Goal: Task Accomplishment & Management: Complete application form

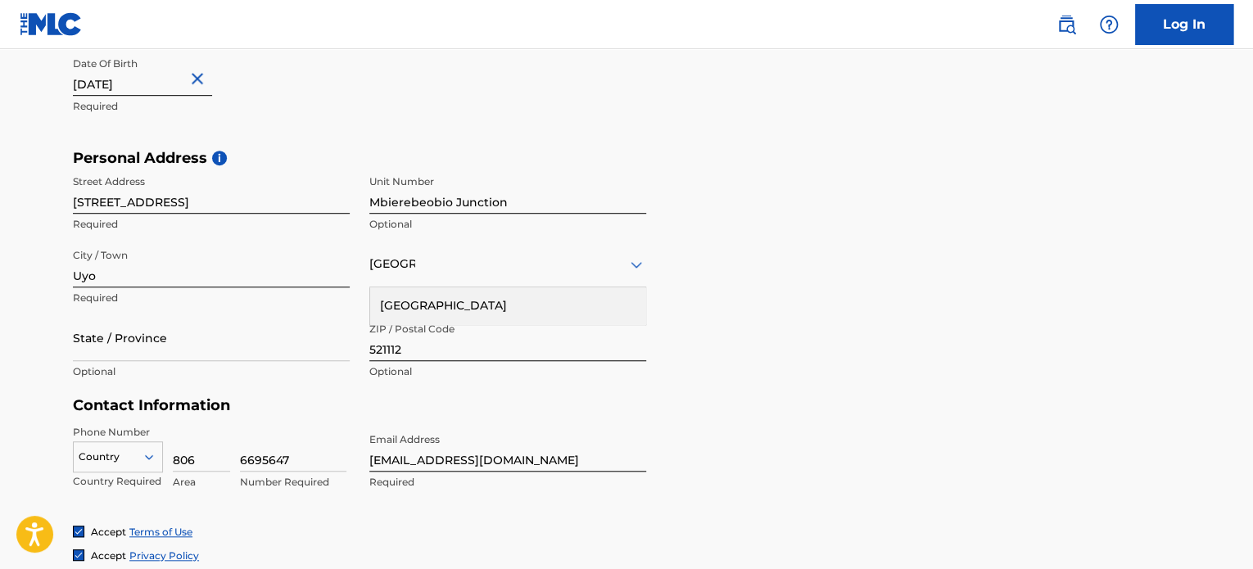
scroll to position [491, 0]
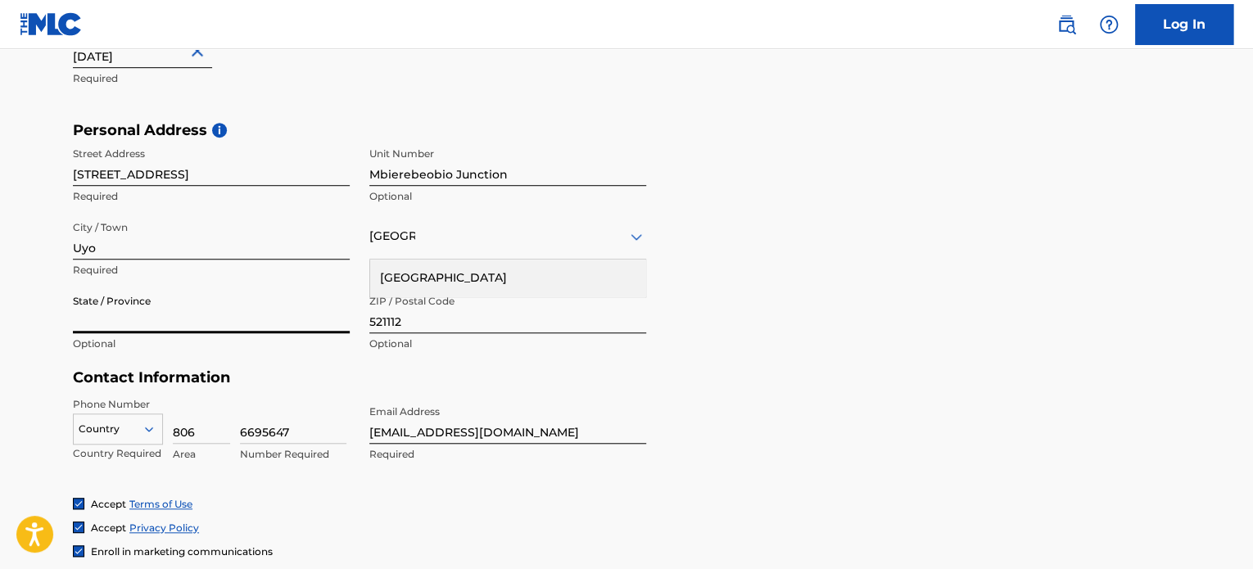
click at [170, 312] on input "State / Province" at bounding box center [211, 310] width 277 height 47
type input "[PERSON_NAME]"
click at [409, 277] on div "[GEOGRAPHIC_DATA]" at bounding box center [507, 278] width 275 height 37
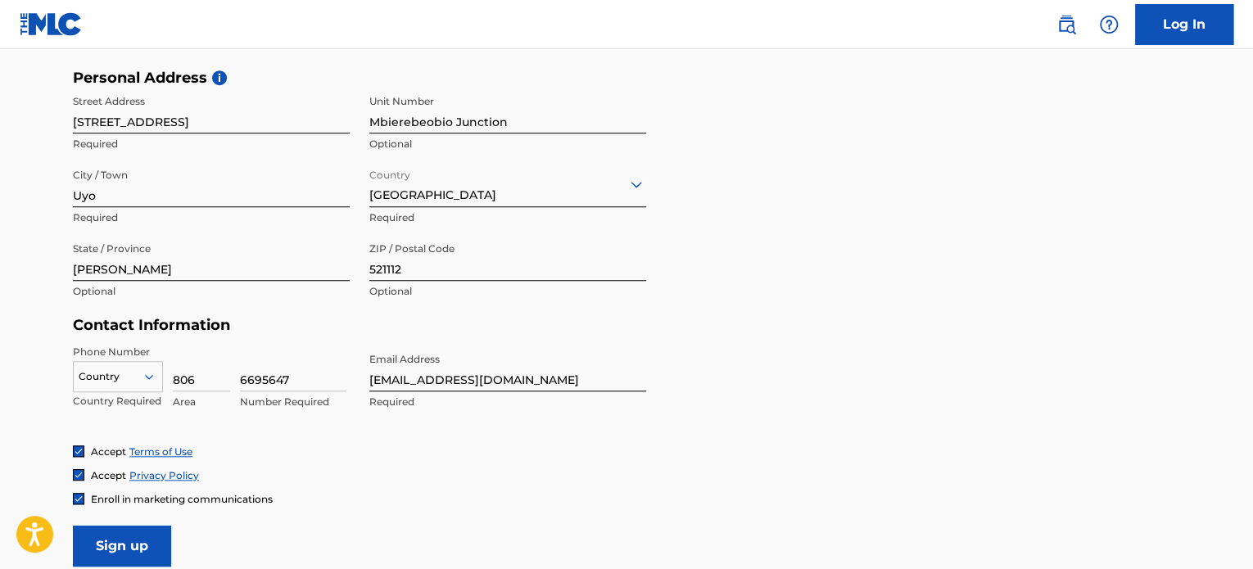
scroll to position [573, 0]
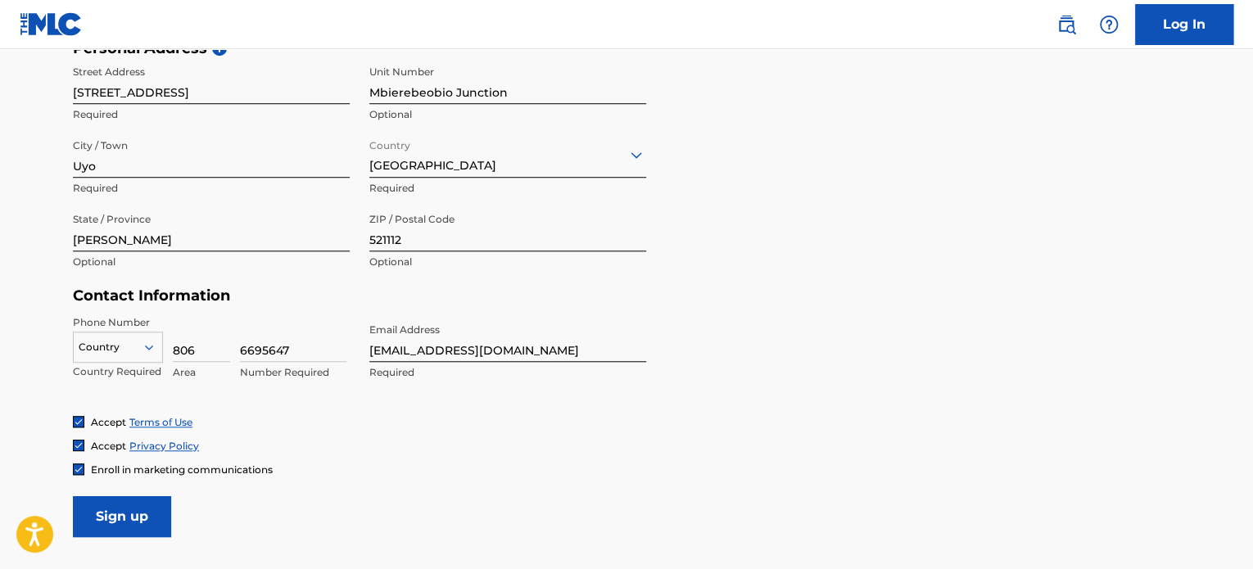
click at [117, 343] on div "Country" at bounding box center [118, 344] width 90 height 25
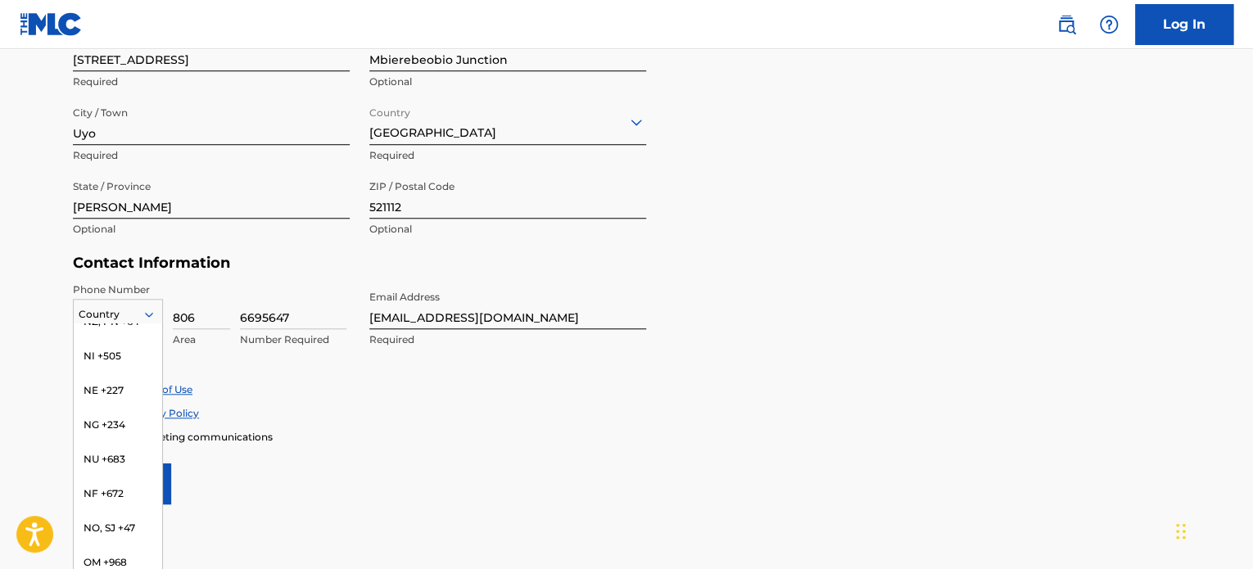
scroll to position [4914, 0]
click at [128, 421] on div "NG +234" at bounding box center [118, 409] width 88 height 34
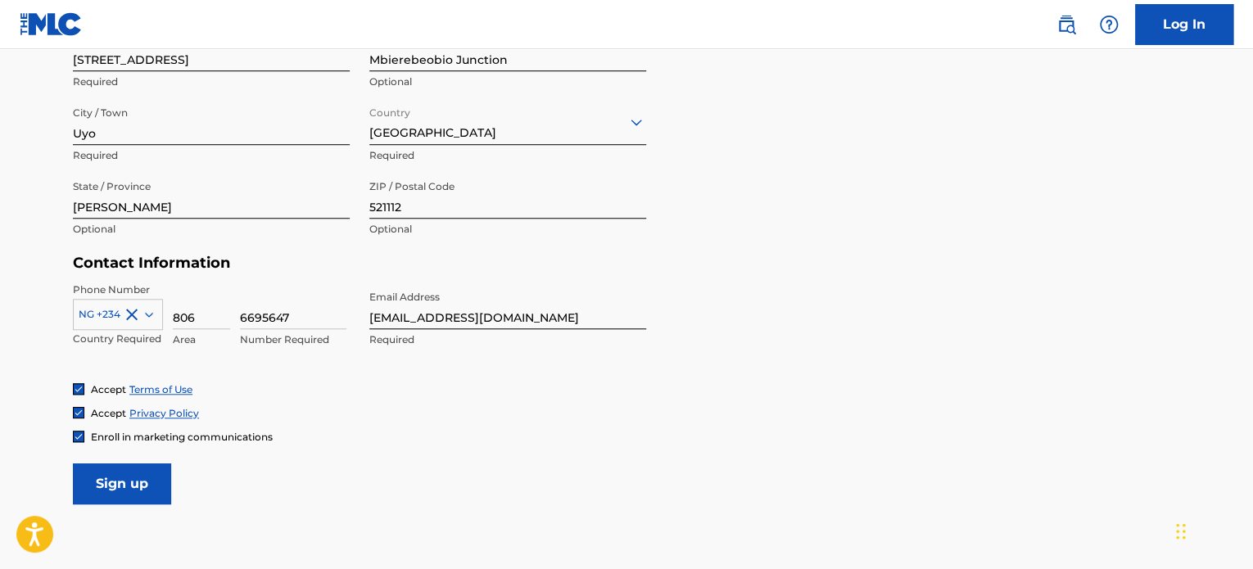
click at [206, 317] on input "806" at bounding box center [201, 306] width 57 height 47
click at [292, 314] on input "6695647" at bounding box center [293, 306] width 106 height 47
click at [197, 316] on input "806" at bounding box center [201, 306] width 57 height 47
type input "8"
type input "904"
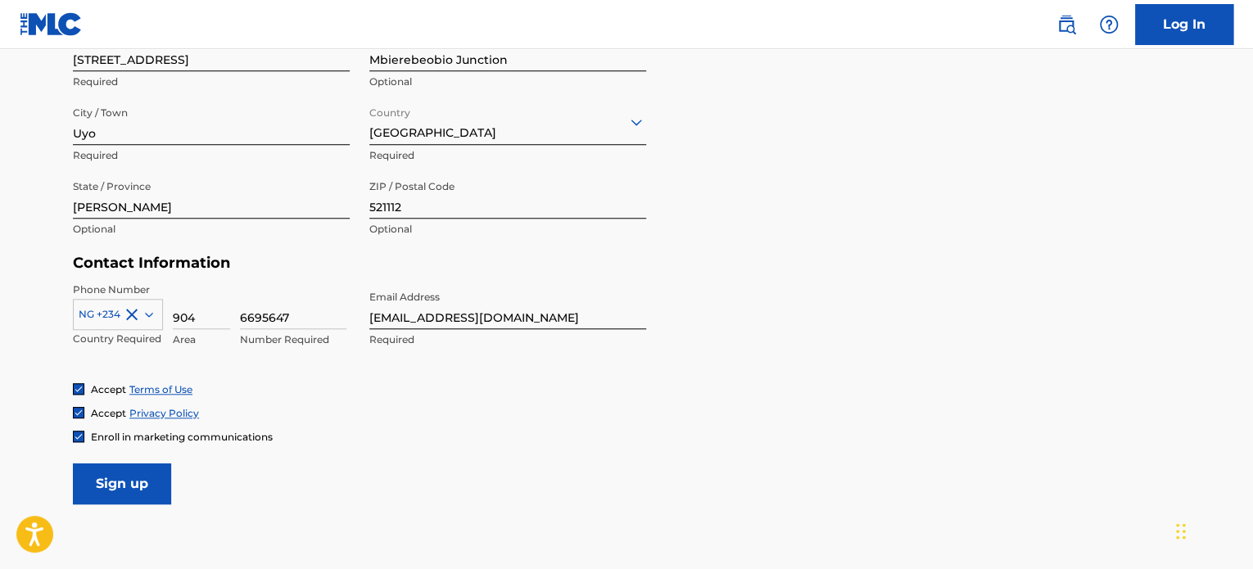
click at [309, 316] on input "6695647" at bounding box center [293, 306] width 106 height 47
type input "6"
type input "0285436"
click at [256, 387] on div "Accept Terms of Use" at bounding box center [626, 389] width 1107 height 14
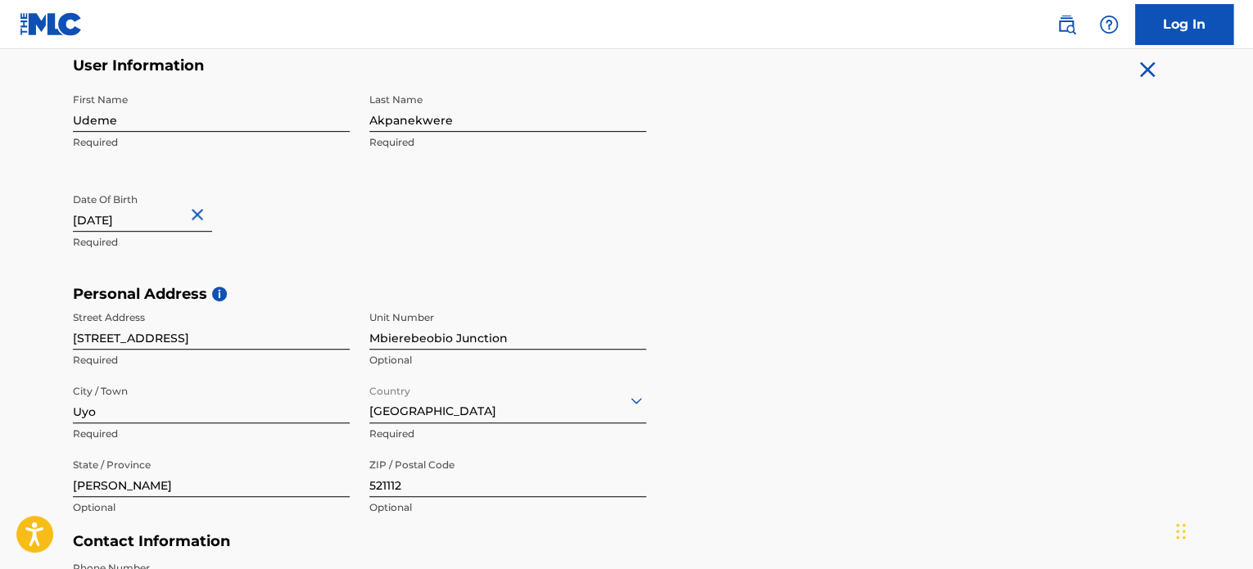
scroll to position [711, 0]
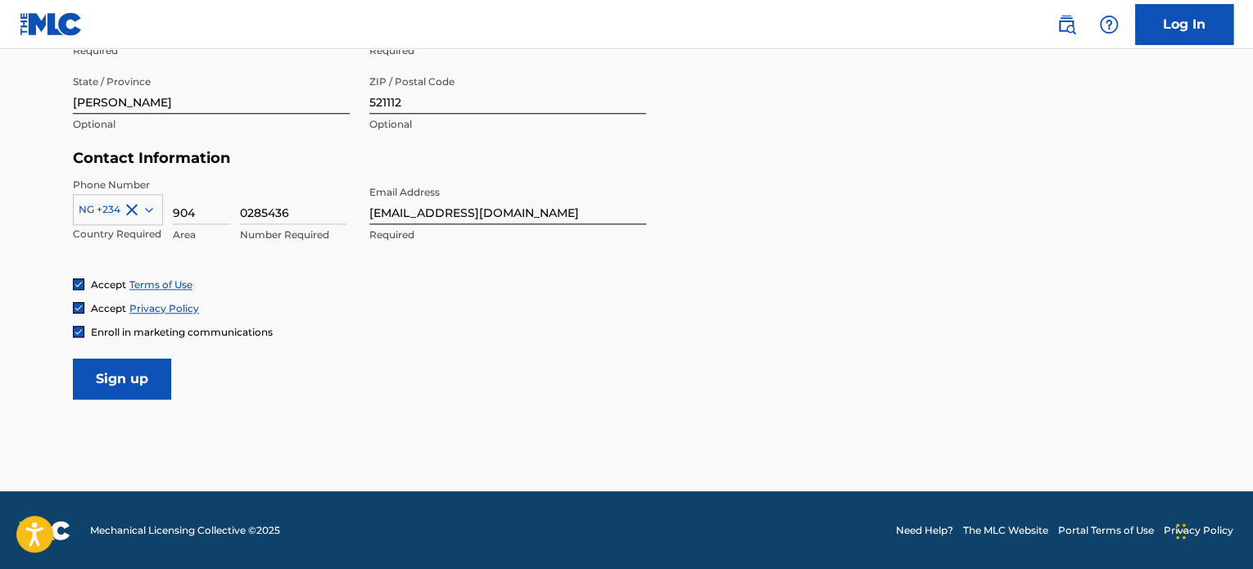
click at [105, 391] on input "Sign up" at bounding box center [122, 379] width 98 height 41
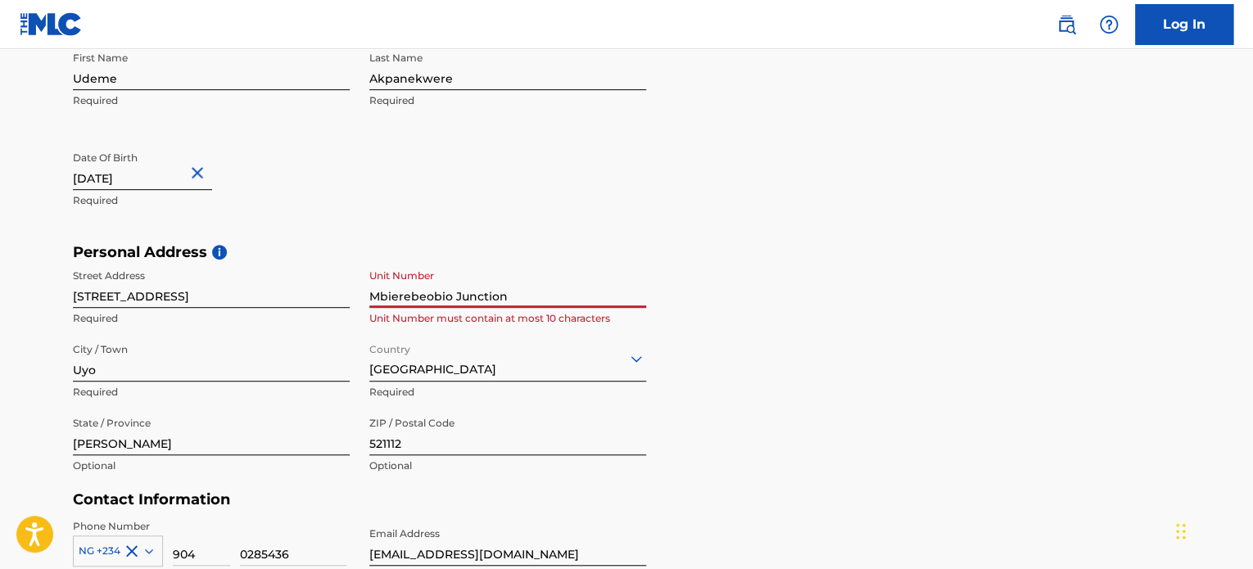
drag, startPoint x: 530, startPoint y: 294, endPoint x: 365, endPoint y: 297, distance: 164.6
click at [365, 297] on div "Street Address [STREET_ADDRESS]. Required Unit Number Mbierebeobio Junction Uni…" at bounding box center [359, 371] width 573 height 221
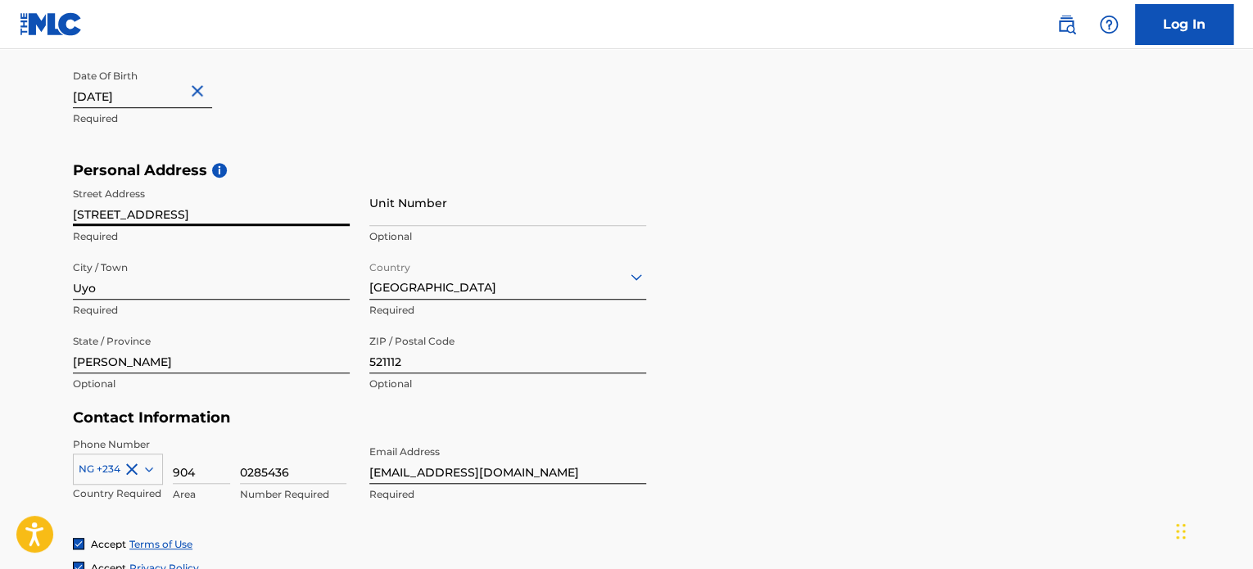
drag, startPoint x: 98, startPoint y: 215, endPoint x: 52, endPoint y: 215, distance: 45.9
click at [53, 215] on div "The MLC uses identity verification before a user is registered to comply with K…" at bounding box center [626, 184] width 1147 height 950
type input "[GEOGRAPHIC_DATA], [GEOGRAPHIC_DATA]."
click at [428, 212] on input "Unit Number" at bounding box center [507, 202] width 277 height 47
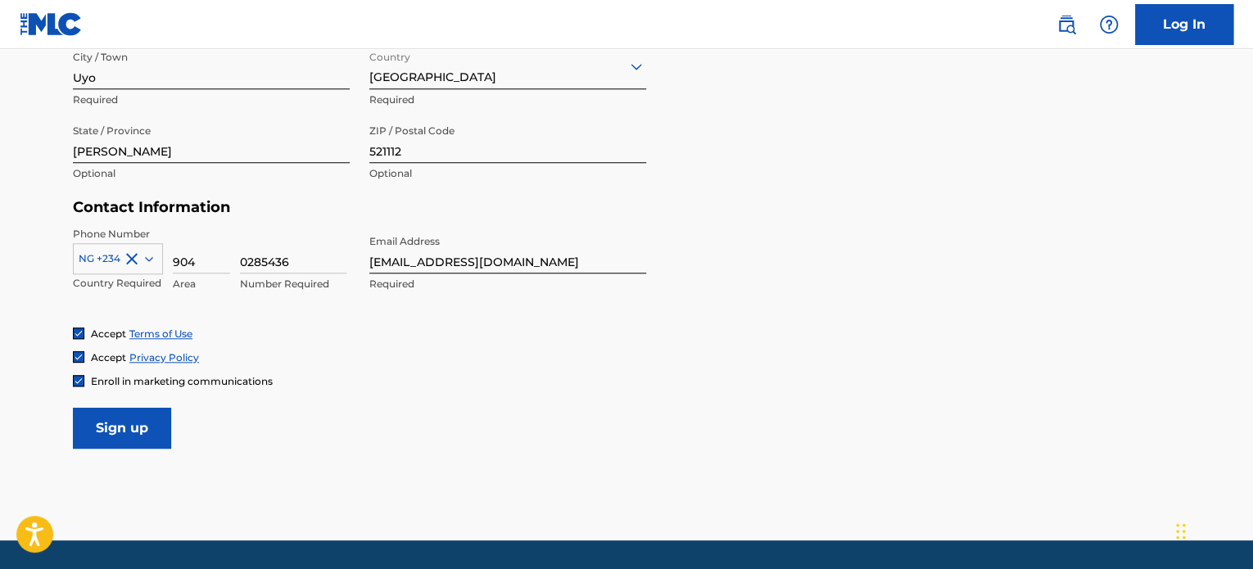
scroll to position [711, 0]
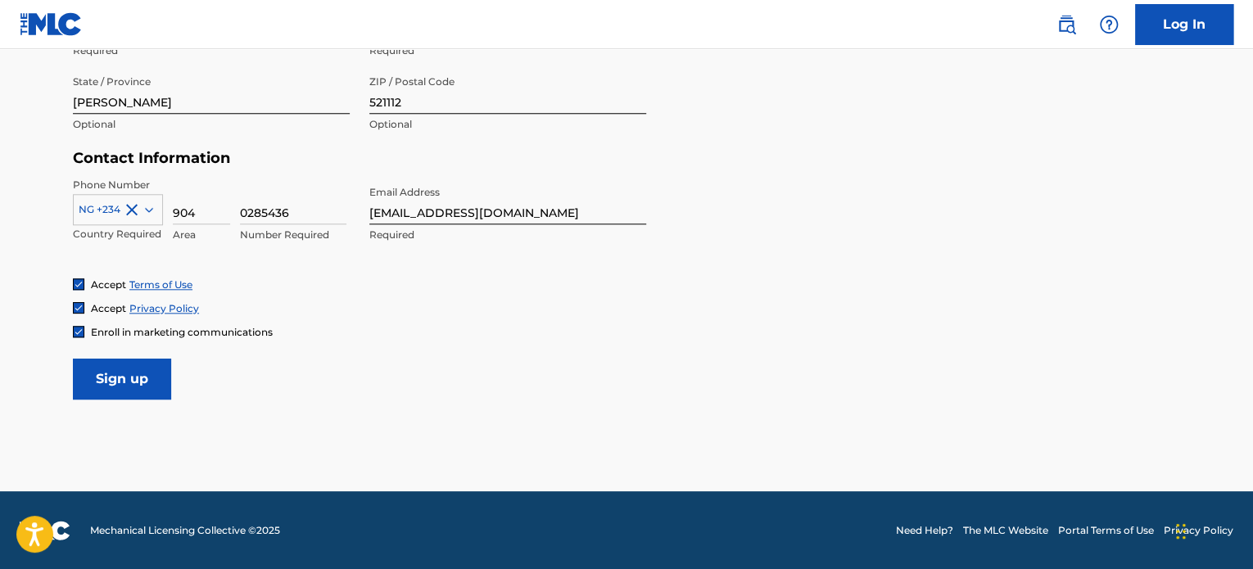
type input "162b"
click at [113, 373] on input "Sign up" at bounding box center [122, 379] width 98 height 41
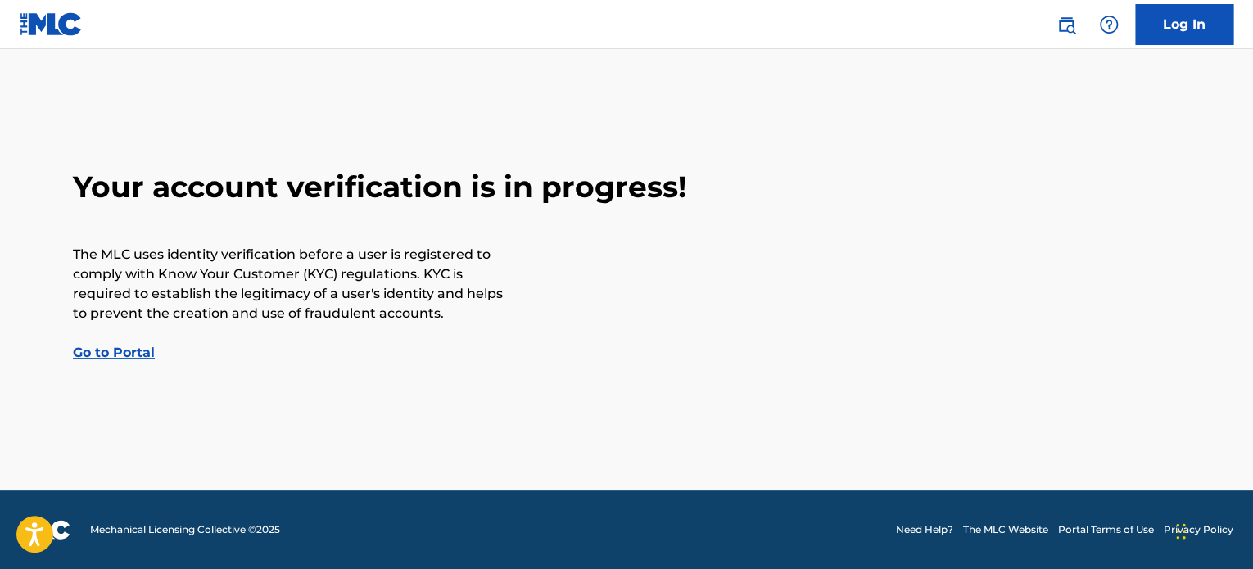
click at [102, 348] on link "Go to Portal" at bounding box center [114, 353] width 82 height 16
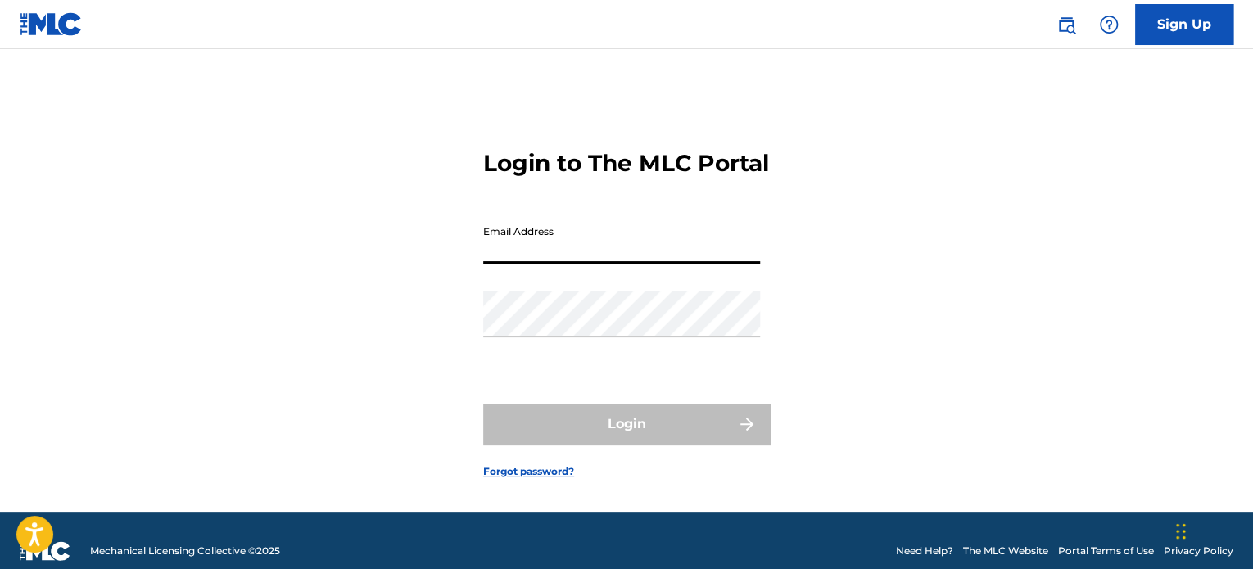
click at [520, 262] on input "Email Address" at bounding box center [621, 240] width 277 height 47
type input "[EMAIL_ADDRESS][DOMAIN_NAME]"
